Goal: Find specific page/section: Find specific page/section

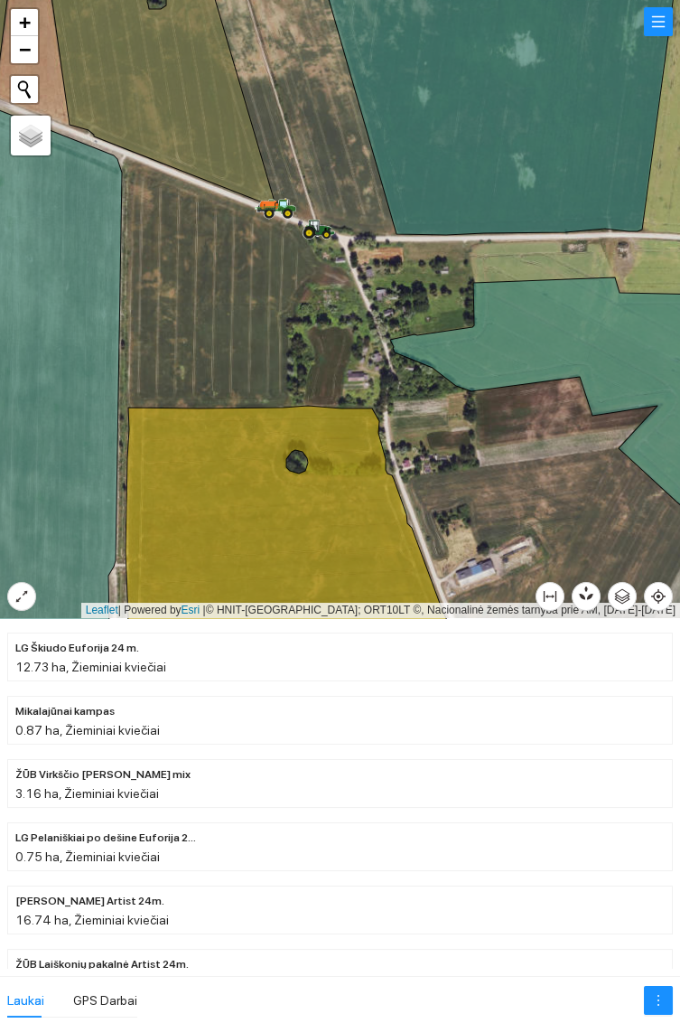
click at [318, 230] on icon at bounding box center [315, 225] width 9 height 11
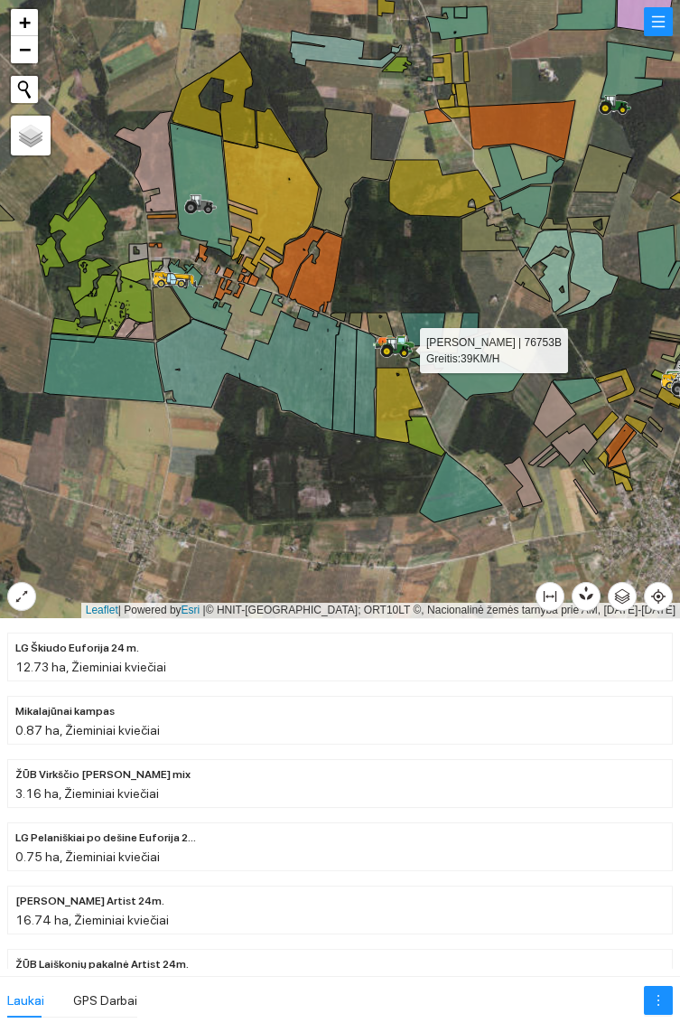
click at [202, 205] on icon at bounding box center [201, 201] width 31 height 14
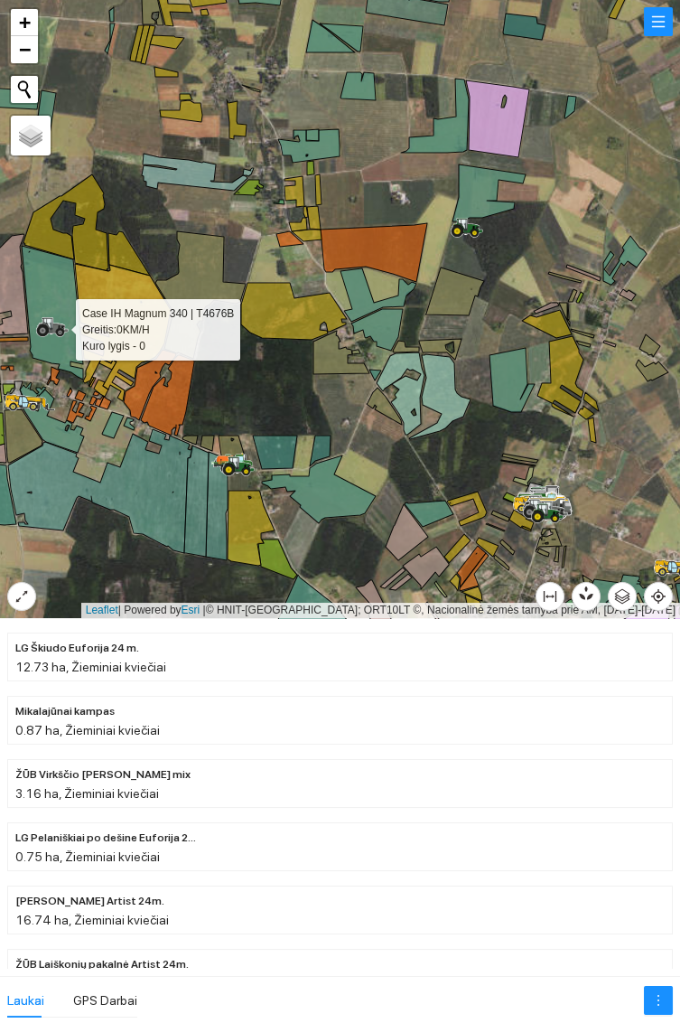
click at [470, 227] on icon at bounding box center [468, 225] width 31 height 14
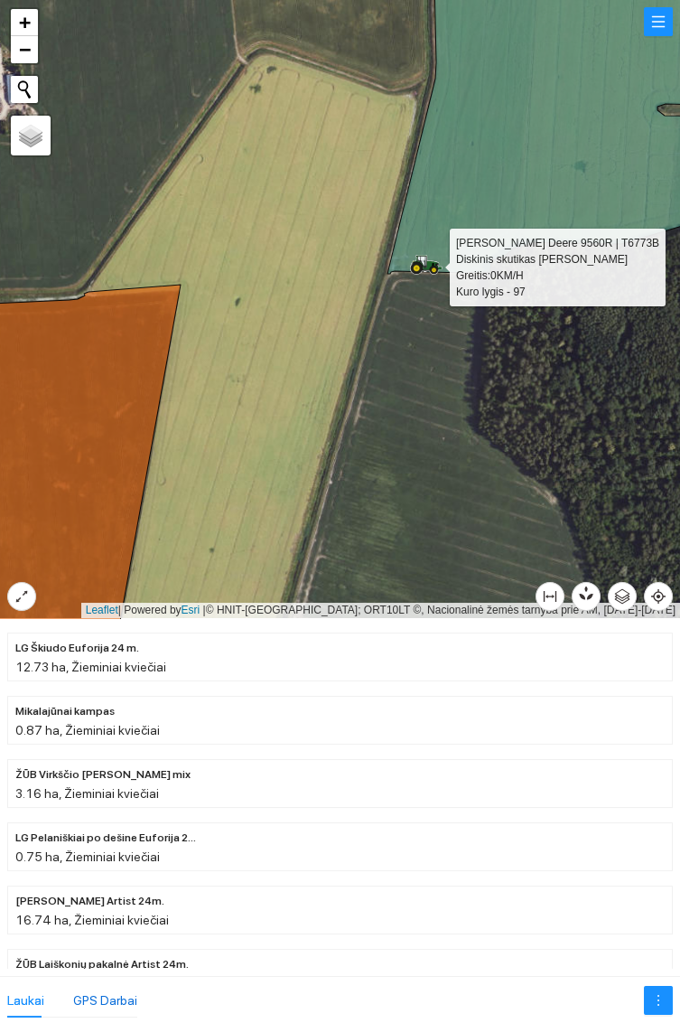
click at [121, 964] on div "GPS Darbai" at bounding box center [105, 1000] width 64 height 20
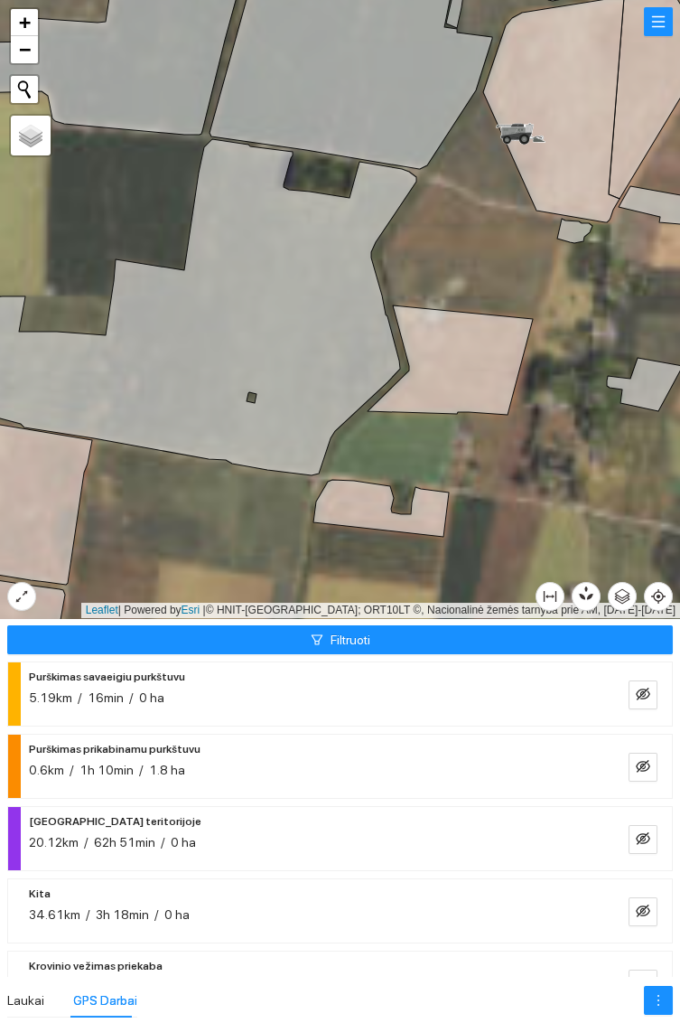
click at [520, 130] on icon at bounding box center [519, 132] width 13 height 10
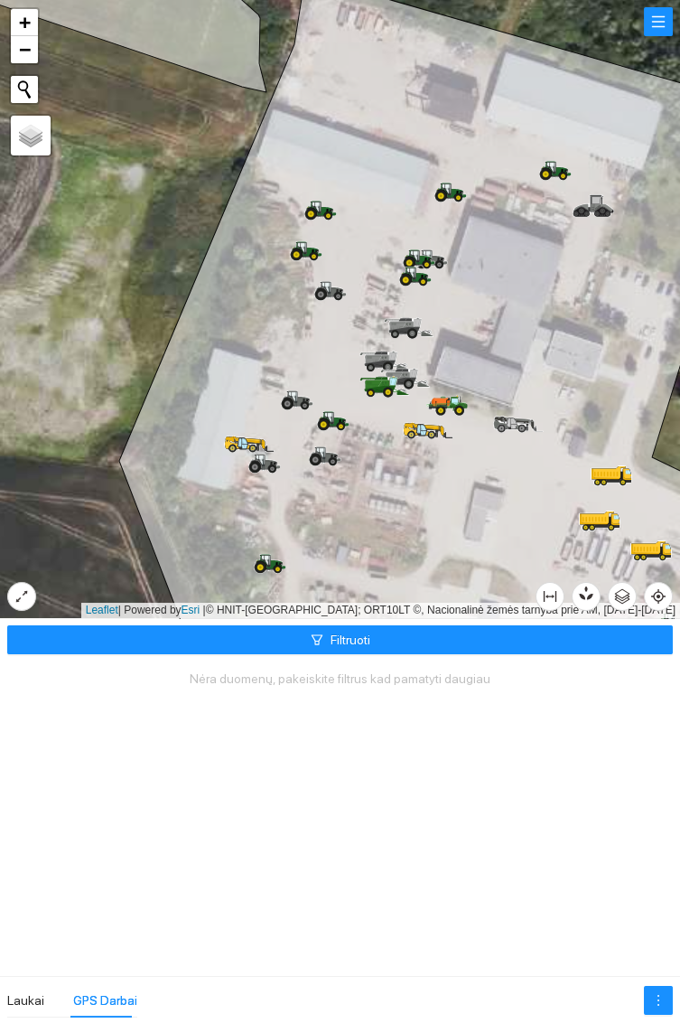
click at [455, 400] on icon at bounding box center [455, 401] width 7 height 6
